Goal: Ask a question

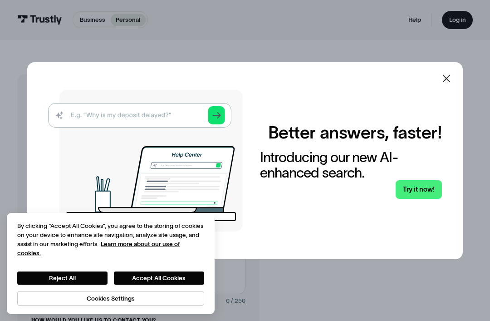
click at [447, 84] on icon at bounding box center [446, 78] width 11 height 11
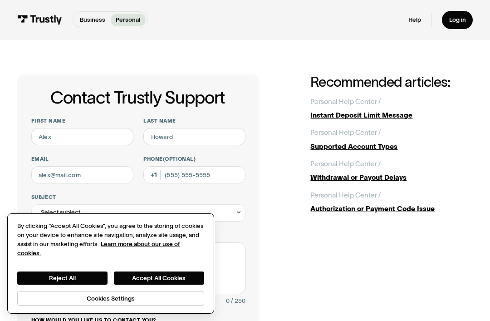
click at [180, 280] on button "Accept All Cookies" at bounding box center [159, 277] width 90 height 13
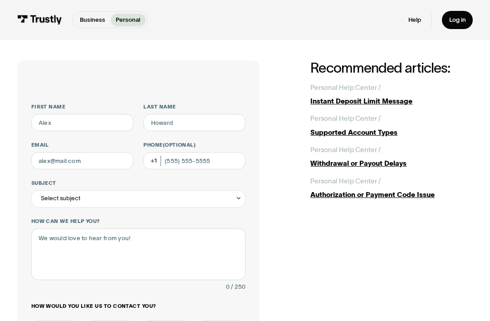
scroll to position [39, 0]
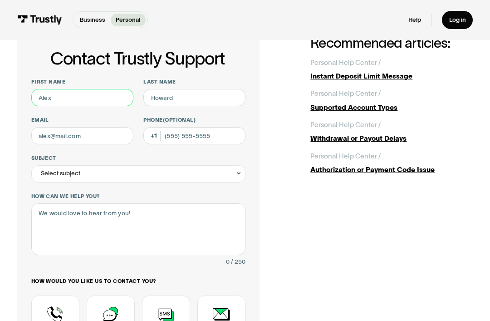
click at [113, 100] on input "First name" at bounding box center [82, 97] width 102 height 17
type input "[PERSON_NAME]"
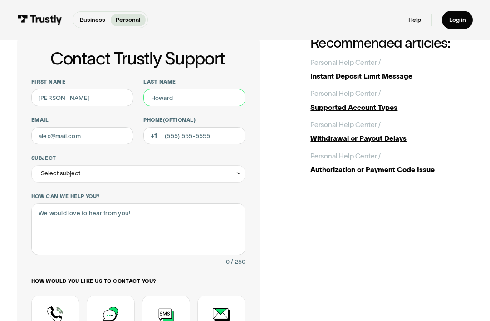
click at [207, 103] on input "Last name" at bounding box center [194, 97] width 102 height 17
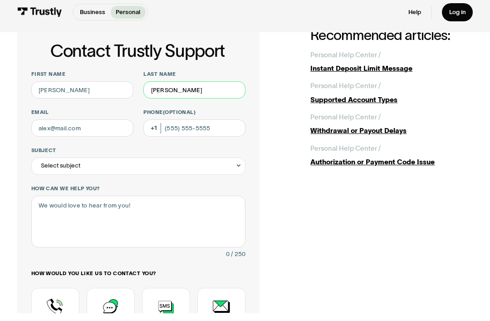
type input "[PERSON_NAME]"
click at [123, 132] on input "Email" at bounding box center [82, 135] width 102 height 17
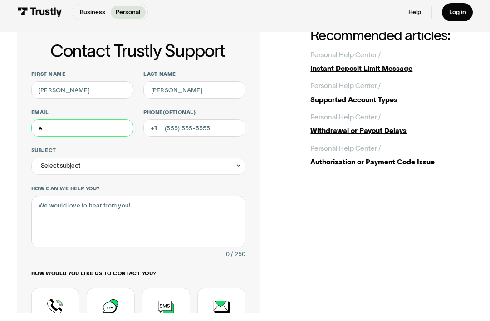
type input "er"
type input "[EMAIL_ADDRESS][DOMAIN_NAME]"
click at [213, 133] on input "Phone (Optional)" at bounding box center [194, 135] width 102 height 17
type input "[PHONE_NUMBER]"
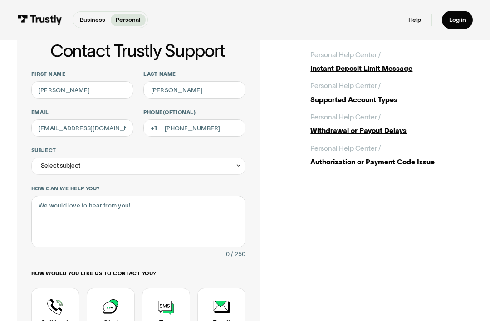
click at [218, 166] on div "Select subject" at bounding box center [138, 165] width 215 height 17
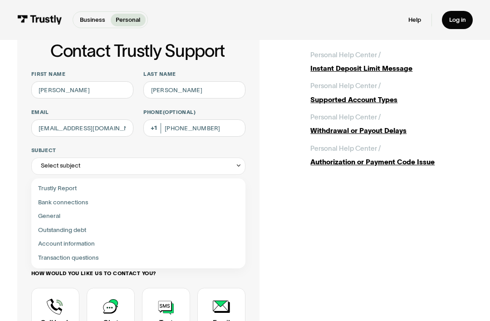
click at [91, 255] on div "Contact Trustly Support" at bounding box center [138, 258] width 208 height 14
type input "**********"
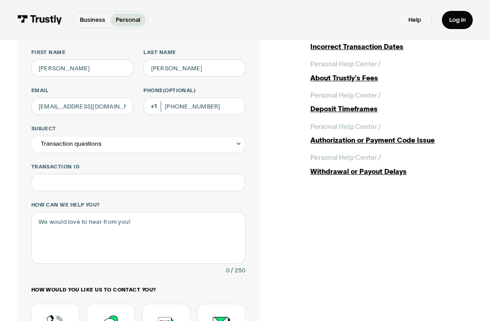
scroll to position [69, 0]
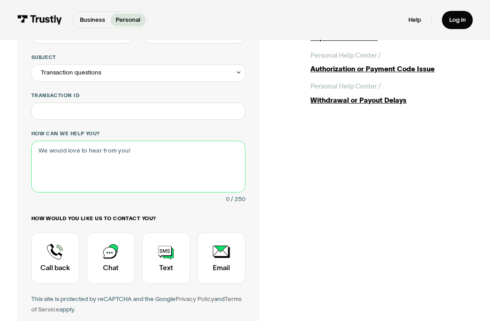
click at [185, 172] on textarea "How can we help you?" at bounding box center [138, 167] width 215 height 52
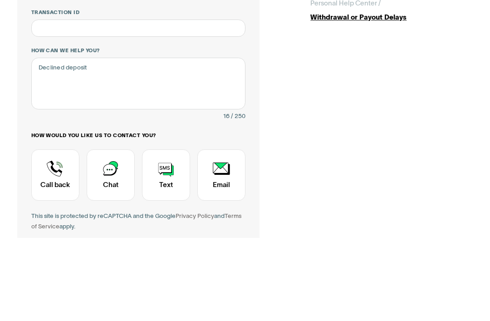
scroll to position [223, 0]
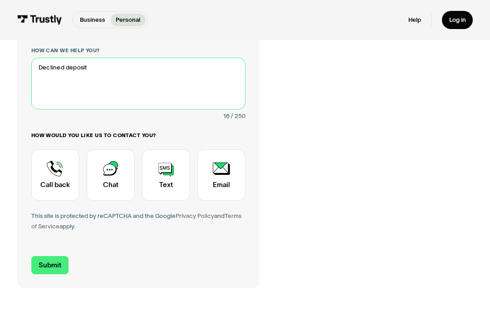
type textarea "Declined deposit"
click at [50, 261] on input "Submit" at bounding box center [50, 265] width 38 height 18
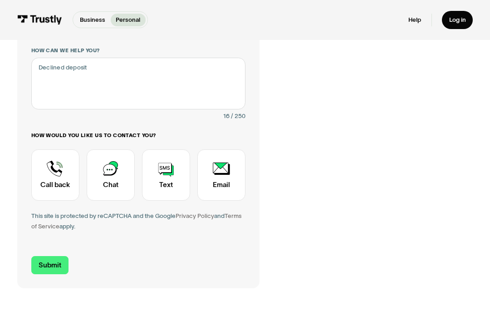
click at [47, 185] on div "Contact Trustly Support" at bounding box center [55, 174] width 48 height 51
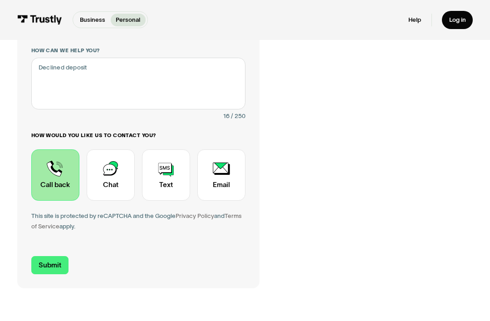
click at [118, 184] on div "Contact Trustly Support" at bounding box center [111, 174] width 48 height 51
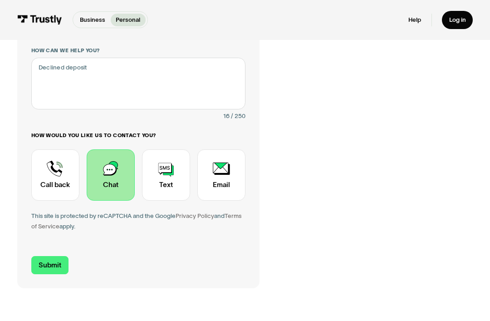
click at [43, 180] on div "Contact Trustly Support" at bounding box center [55, 174] width 48 height 51
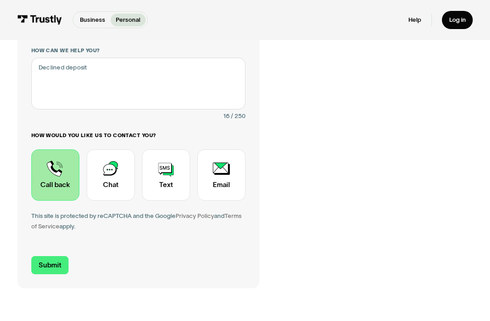
click at [47, 262] on input "Submit" at bounding box center [50, 265] width 38 height 18
type input "[PHONE_NUMBER]"
